Goal: Transaction & Acquisition: Book appointment/travel/reservation

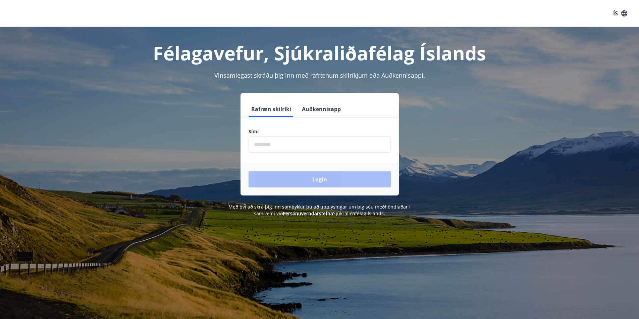
click at [294, 151] on input "phone" at bounding box center [319, 144] width 142 height 16
click at [486, 129] on div "Rafræn skilríki Auðkennisapp Sími ​ Login" at bounding box center [319, 144] width 467 height 103
click at [300, 142] on input "phone" at bounding box center [319, 144] width 142 height 16
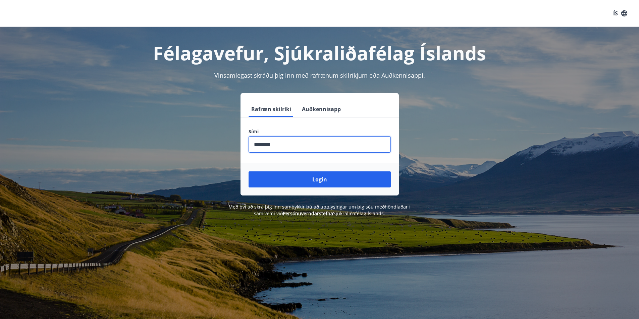
type input "********"
click at [248, 172] on button "Login" at bounding box center [319, 180] width 142 height 16
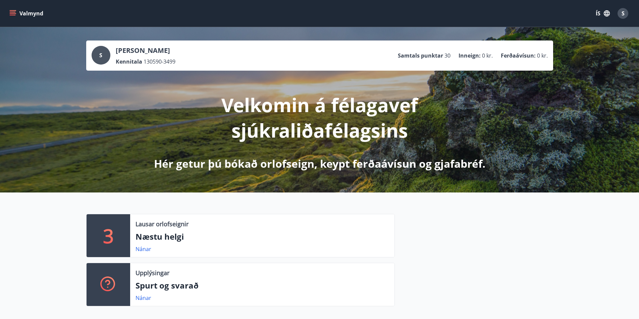
click at [13, 15] on icon "menu" at bounding box center [13, 15] width 6 height 1
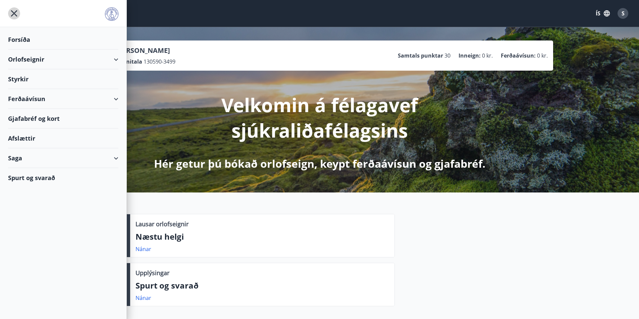
click at [13, 15] on icon "menu" at bounding box center [14, 13] width 12 height 12
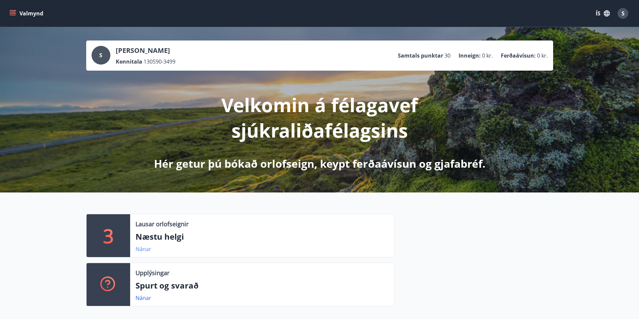
click at [147, 250] on link "Nánar" at bounding box center [143, 249] width 16 height 7
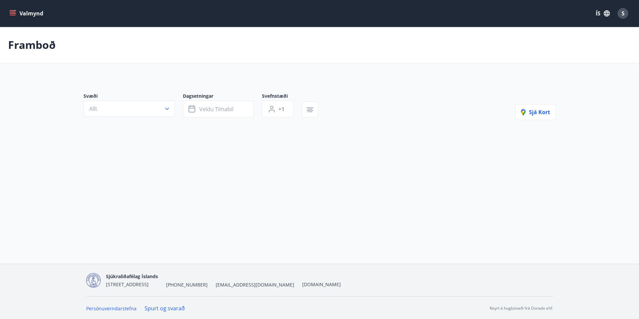
type input "*"
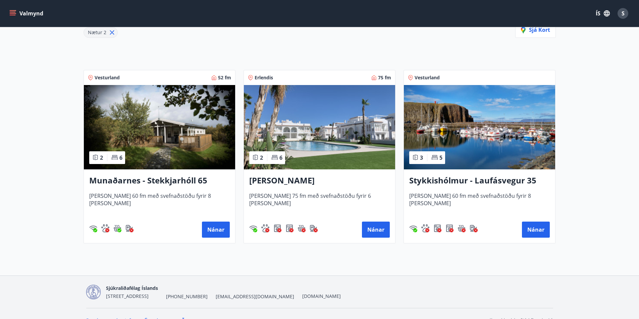
scroll to position [101, 0]
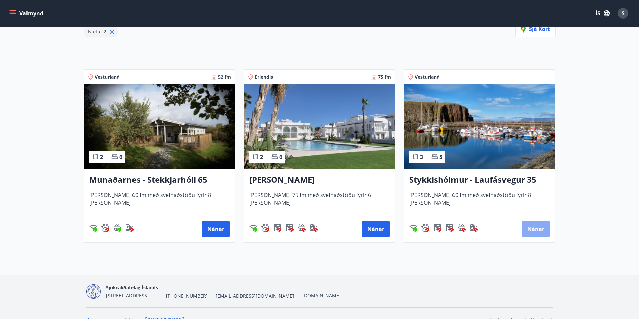
click at [540, 230] on button "Nánar" at bounding box center [536, 229] width 28 height 16
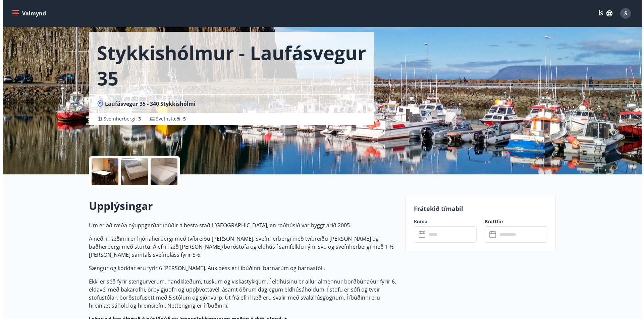
scroll to position [67, 0]
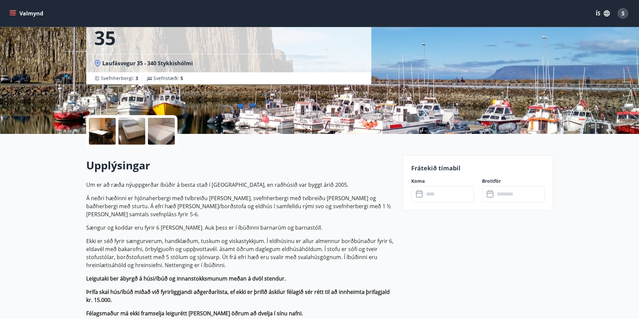
click at [438, 194] on input "text" at bounding box center [449, 194] width 50 height 16
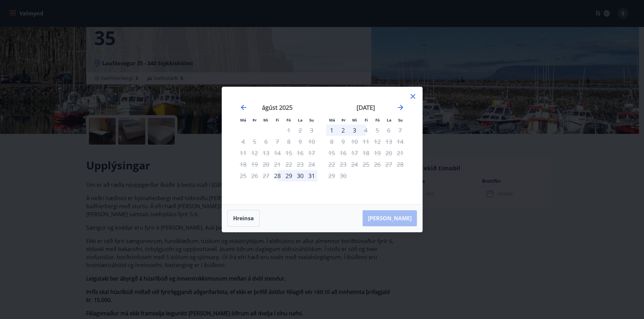
click at [414, 99] on icon at bounding box center [413, 97] width 8 height 8
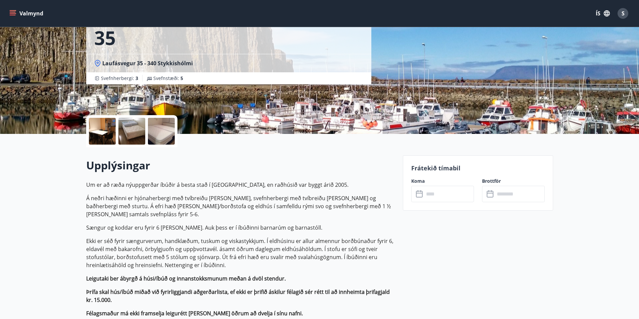
click at [97, 131] on div at bounding box center [102, 131] width 27 height 27
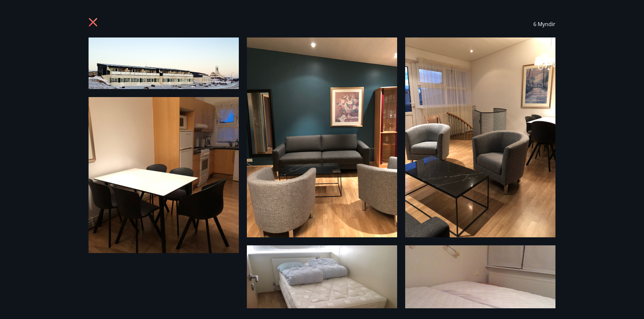
click at [205, 66] on img at bounding box center [163, 64] width 150 height 52
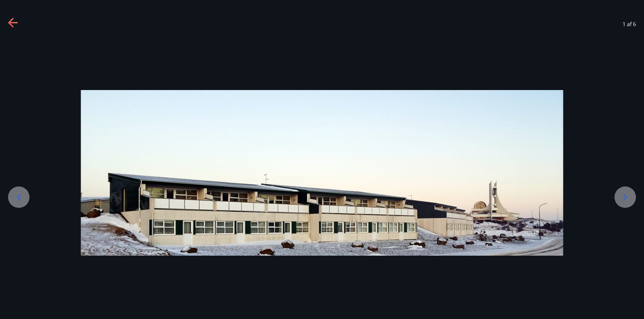
click at [629, 193] on icon at bounding box center [624, 197] width 11 height 11
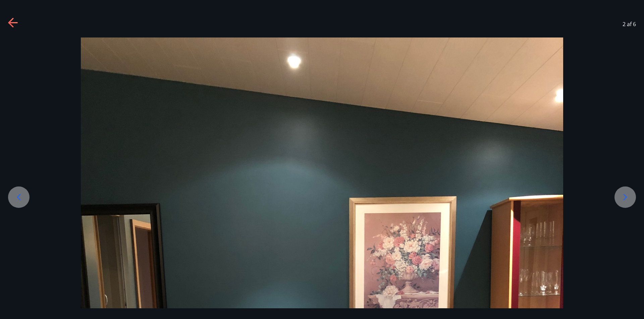
click at [629, 193] on icon at bounding box center [624, 197] width 11 height 11
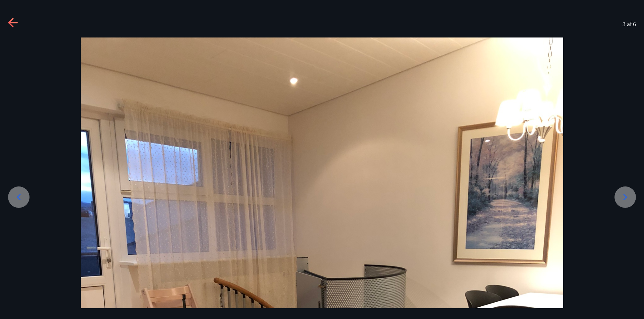
click at [629, 193] on icon at bounding box center [624, 197] width 11 height 11
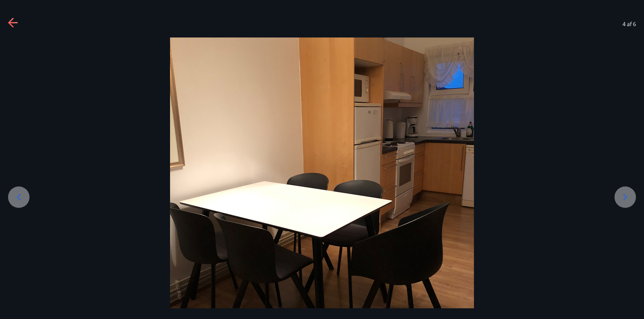
click at [629, 193] on icon at bounding box center [624, 197] width 11 height 11
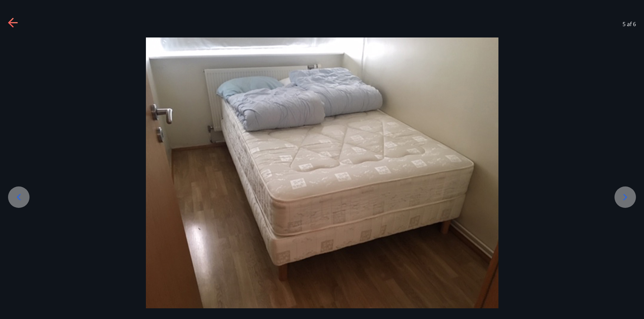
click at [629, 193] on icon at bounding box center [624, 197] width 11 height 11
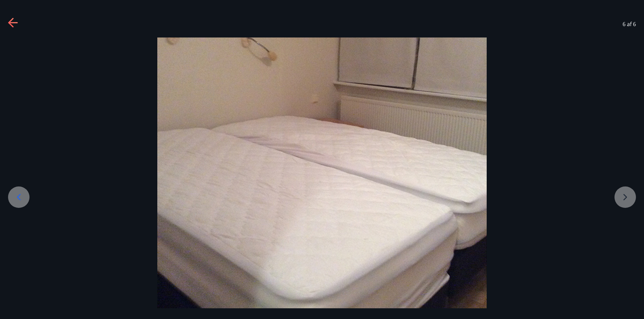
click at [629, 193] on div at bounding box center [322, 193] width 644 height 311
click at [621, 195] on div at bounding box center [322, 193] width 644 height 311
click at [627, 198] on div at bounding box center [322, 193] width 644 height 311
click at [624, 197] on div at bounding box center [322, 193] width 644 height 311
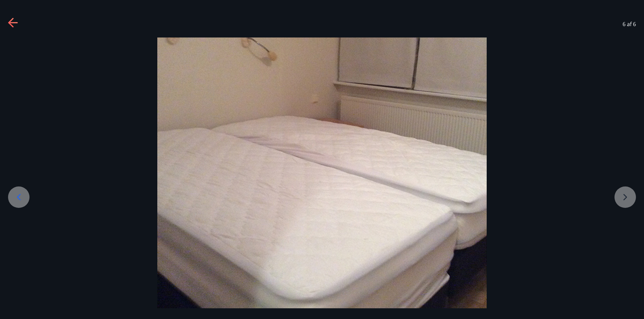
click at [626, 205] on div at bounding box center [322, 193] width 644 height 311
click at [619, 198] on div at bounding box center [322, 193] width 644 height 311
click at [623, 196] on div at bounding box center [322, 193] width 644 height 311
drag, startPoint x: 624, startPoint y: 196, endPoint x: 523, endPoint y: 138, distance: 116.5
click at [612, 187] on div at bounding box center [322, 193] width 644 height 311
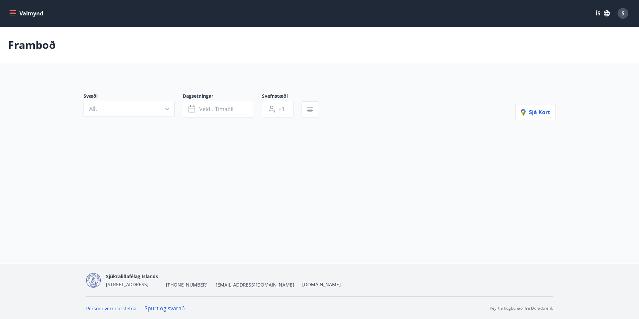
type input "*"
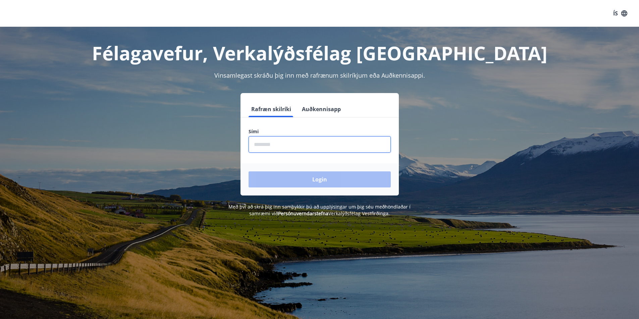
click at [298, 145] on input "phone" at bounding box center [319, 144] width 142 height 16
click at [317, 144] on input "phone" at bounding box center [319, 144] width 142 height 16
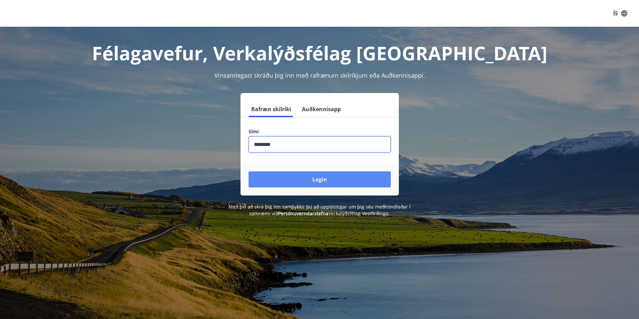
type input "********"
click at [323, 178] on button "Login" at bounding box center [319, 180] width 142 height 16
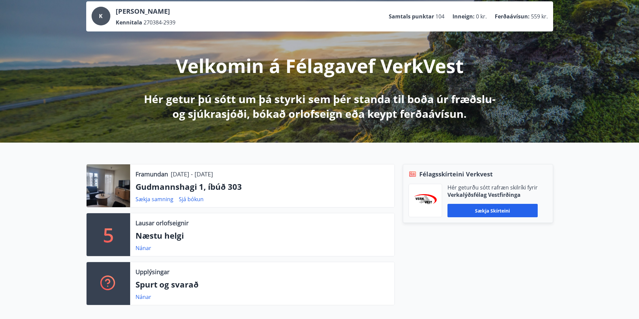
scroll to position [101, 0]
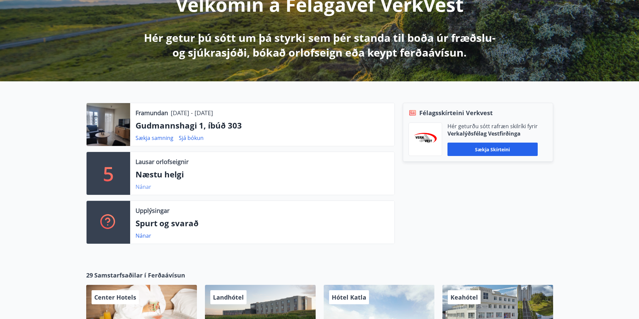
click at [144, 186] on link "Nánar" at bounding box center [143, 186] width 16 height 7
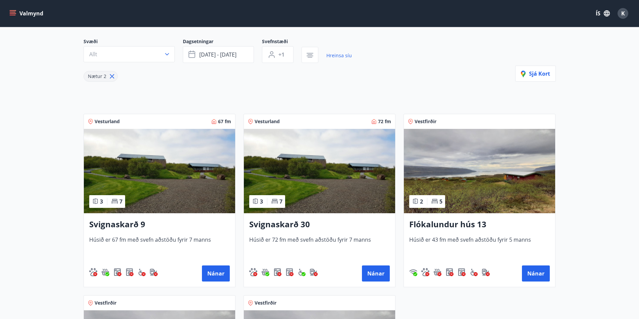
scroll to position [67, 0]
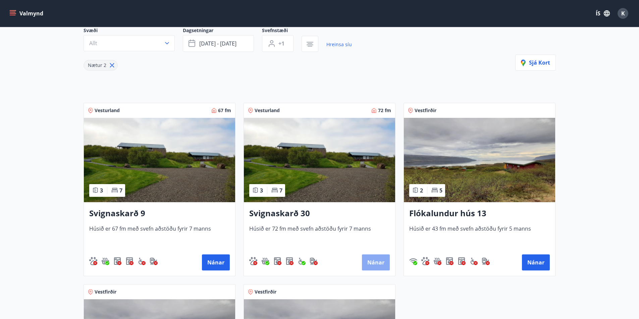
click at [378, 264] on button "Nánar" at bounding box center [376, 263] width 28 height 16
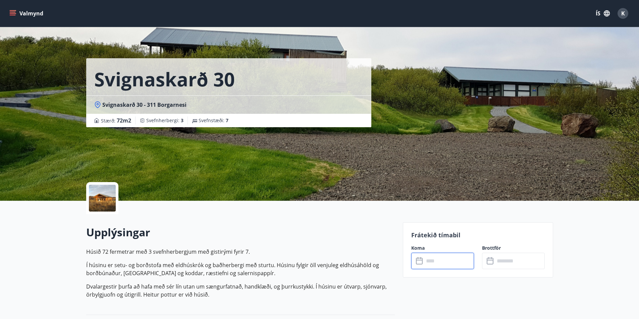
click at [442, 266] on input "text" at bounding box center [449, 261] width 50 height 16
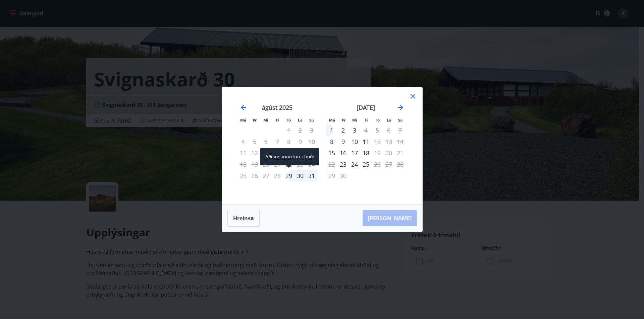
click at [289, 177] on div "29" at bounding box center [288, 175] width 11 height 11
click at [328, 130] on div "1" at bounding box center [331, 130] width 11 height 11
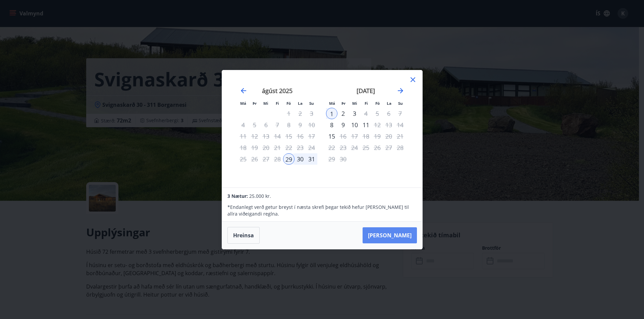
click at [400, 238] on button "Taka Frá" at bounding box center [389, 236] width 54 height 16
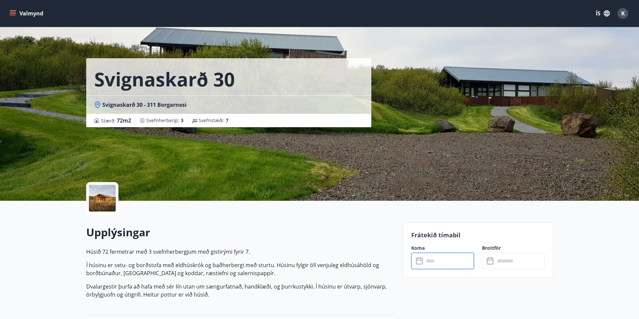
type input "******"
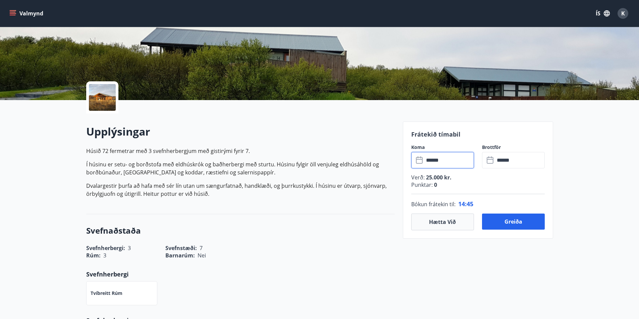
scroll to position [101, 0]
click at [526, 225] on button "Greiða" at bounding box center [513, 222] width 63 height 16
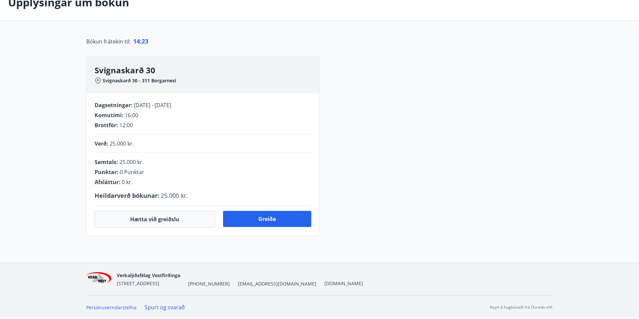
scroll to position [101, 0]
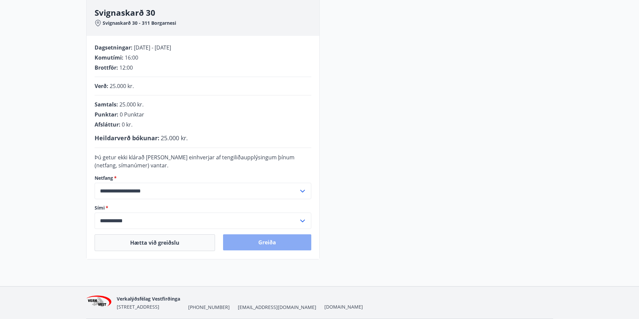
click at [272, 241] on button "Greiða" at bounding box center [267, 243] width 88 height 16
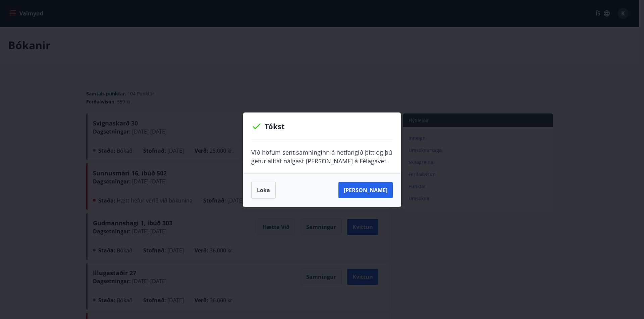
click at [259, 192] on button "Loka" at bounding box center [263, 190] width 24 height 17
